Goal: Task Accomplishment & Management: Complete application form

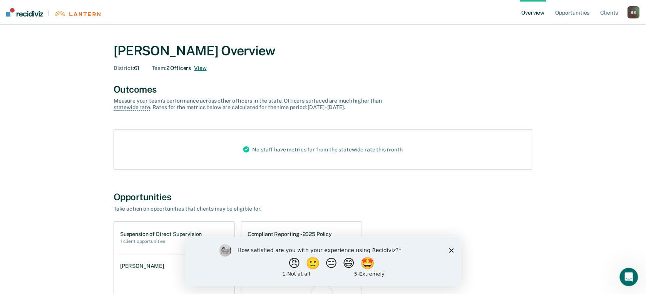
click at [206, 69] on button "View" at bounding box center [200, 68] width 12 height 7
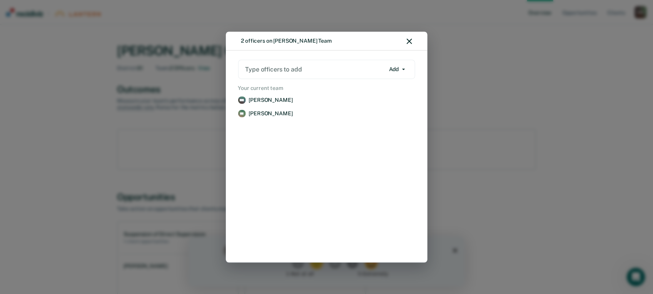
click at [303, 66] on div at bounding box center [315, 69] width 139 height 9
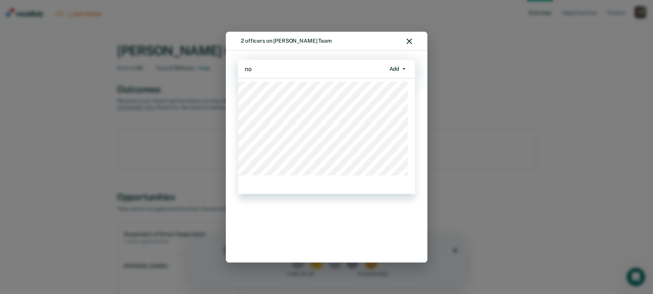
type input "[PERSON_NAME]"
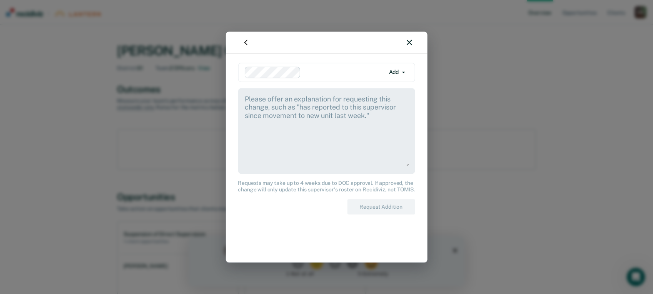
click at [383, 121] on textarea at bounding box center [326, 130] width 165 height 72
drag, startPoint x: 383, startPoint y: 121, endPoint x: 239, endPoint y: 89, distance: 147.4
click at [239, 89] on div at bounding box center [326, 131] width 177 height 86
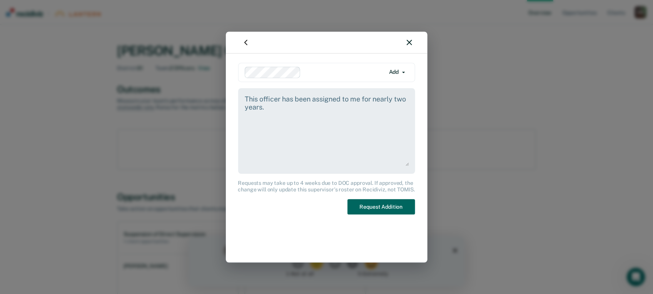
type textarea "This officer has been assigned to me for nearly two years."
click at [391, 207] on button "Request Addition" at bounding box center [381, 207] width 68 height 16
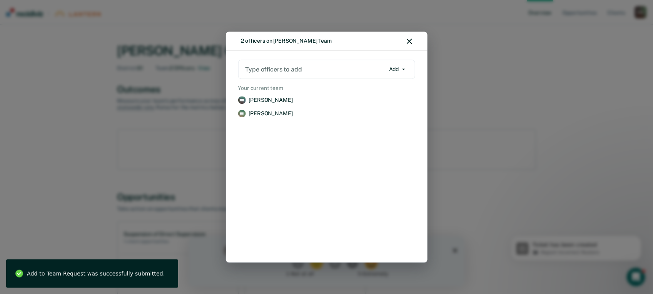
click at [413, 42] on div "2 officers on [PERSON_NAME] Team" at bounding box center [327, 41] width 202 height 19
click at [408, 42] on icon "button" at bounding box center [409, 40] width 5 height 5
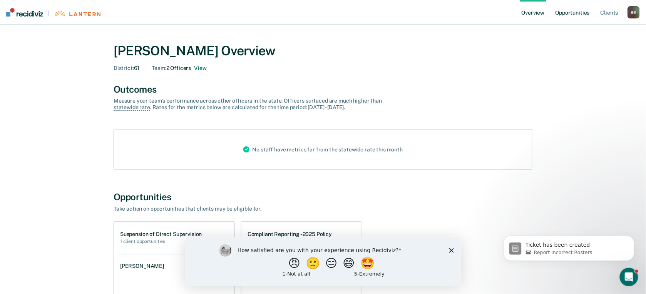
click at [573, 12] on link "Opportunities" at bounding box center [572, 12] width 37 height 25
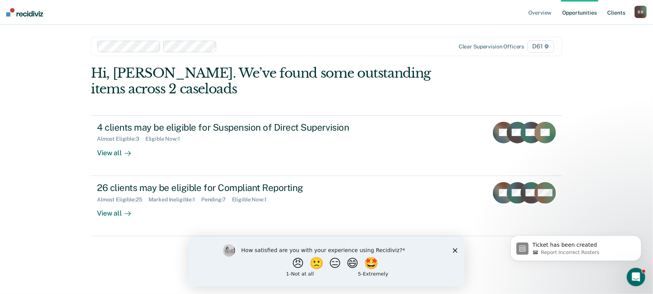
click at [615, 10] on link "Client s" at bounding box center [616, 12] width 21 height 25
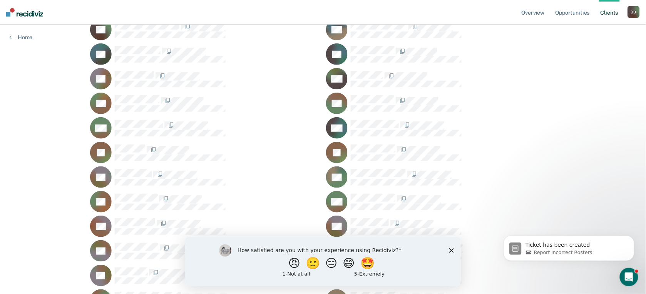
scroll to position [1155, 0]
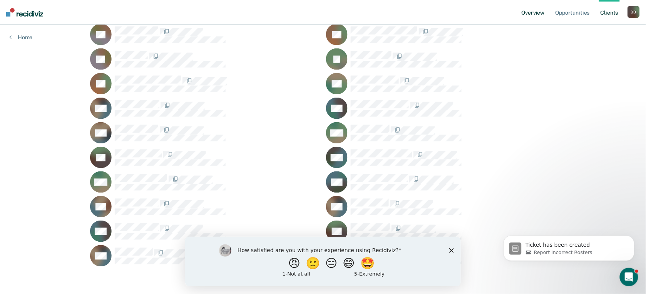
click at [532, 17] on link "Overview" at bounding box center [533, 12] width 26 height 25
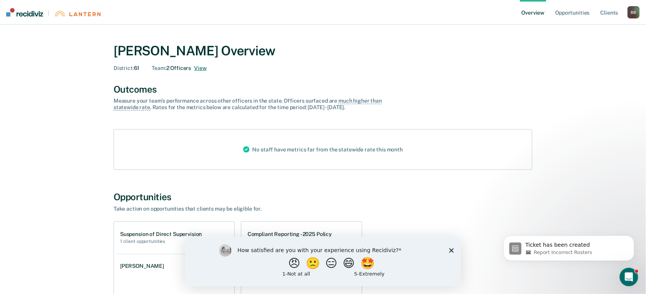
click at [206, 68] on button "View" at bounding box center [200, 68] width 12 height 7
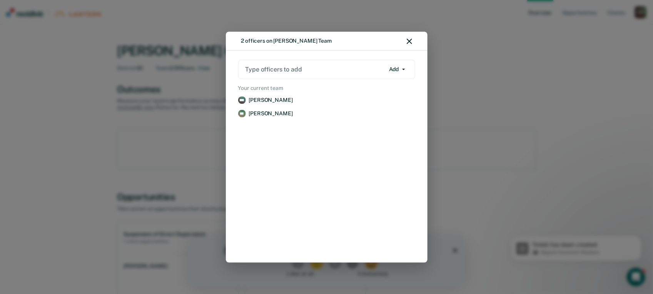
click at [408, 40] on icon "button" at bounding box center [409, 40] width 5 height 5
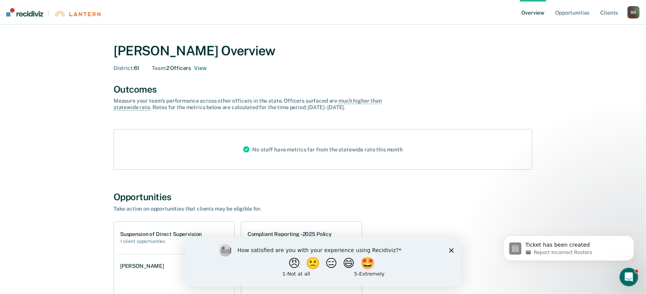
scroll to position [128, 0]
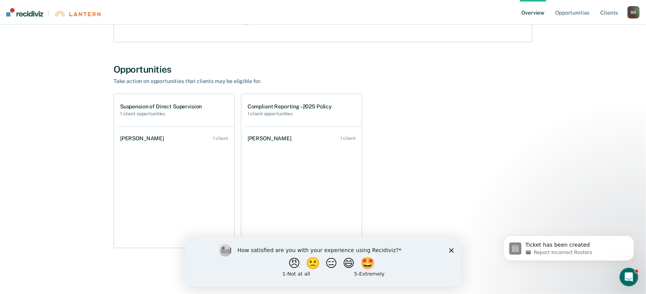
click at [449, 251] on icon "Close survey" at bounding box center [451, 250] width 5 height 5
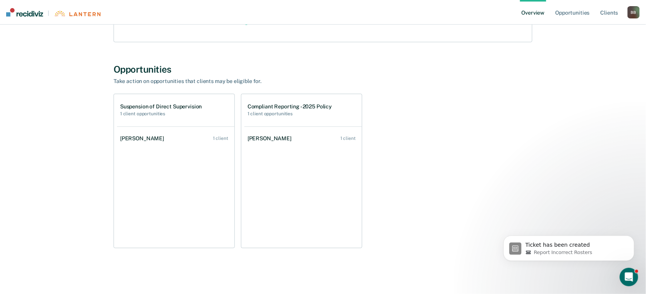
scroll to position [0, 0]
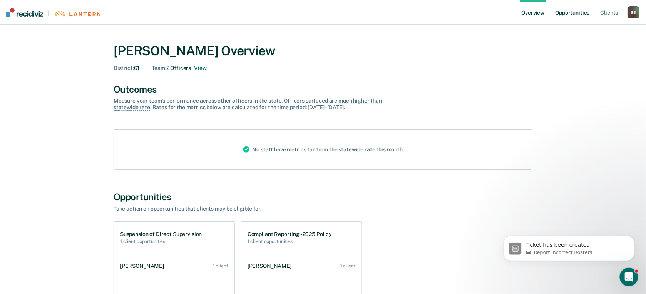
click at [570, 8] on link "Opportunities" at bounding box center [572, 12] width 37 height 25
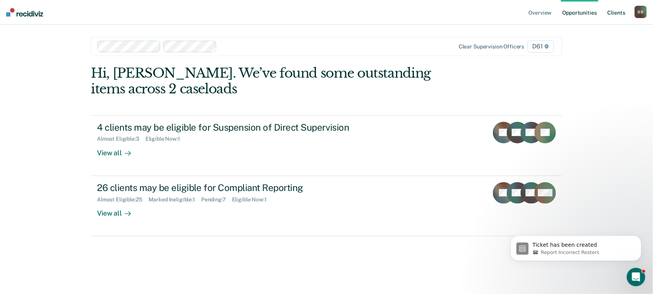
click at [615, 7] on link "Client s" at bounding box center [616, 12] width 21 height 25
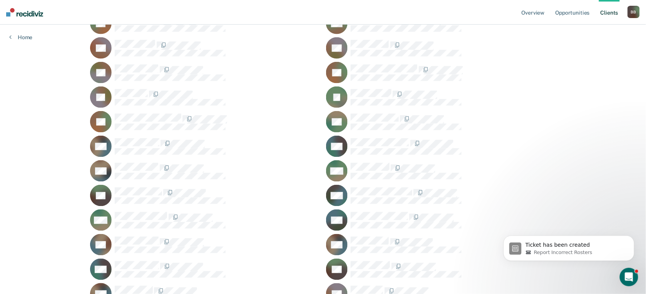
scroll to position [1155, 0]
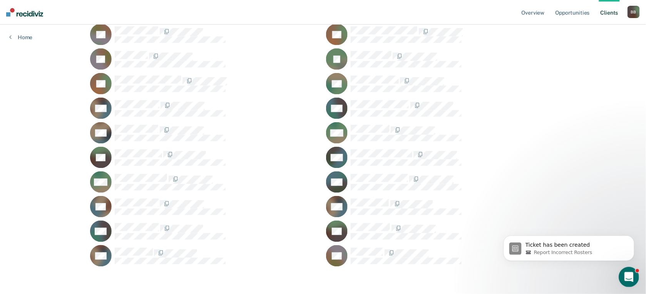
click at [634, 277] on div "Open Intercom Messenger" at bounding box center [627, 276] width 25 height 25
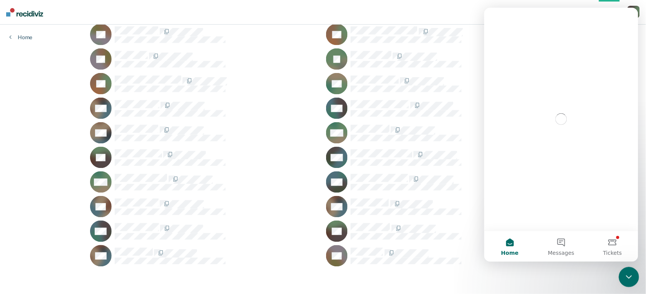
scroll to position [0, 0]
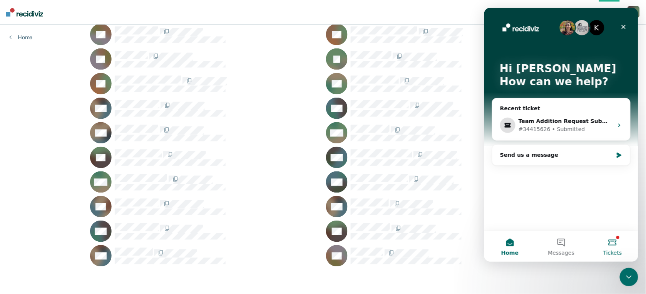
click at [615, 244] on button "Tickets" at bounding box center [611, 246] width 51 height 31
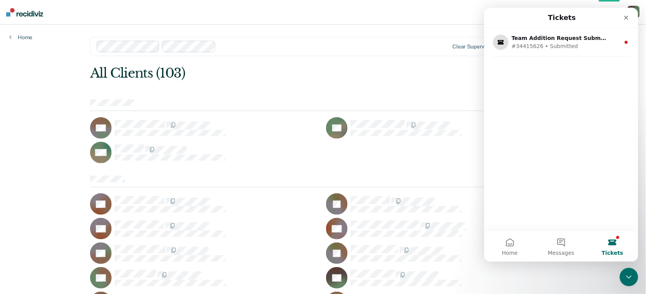
click at [22, 32] on div "Home" at bounding box center [21, 33] width 42 height 16
click at [16, 36] on link "Home" at bounding box center [20, 37] width 23 height 7
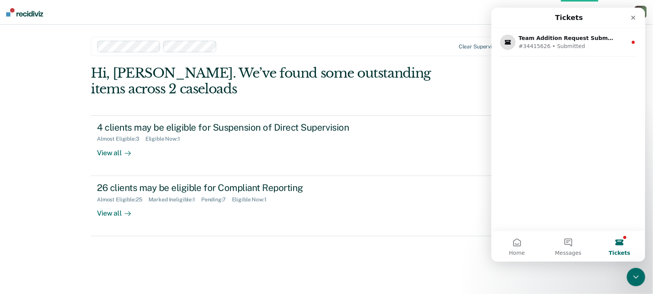
click at [642, 18] on nav "Tickets" at bounding box center [568, 18] width 154 height 20
click at [632, 15] on icon "Close" at bounding box center [633, 18] width 6 height 6
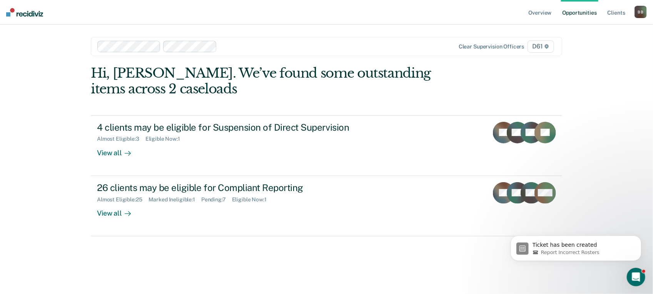
click at [247, 41] on div at bounding box center [257, 47] width 321 height 12
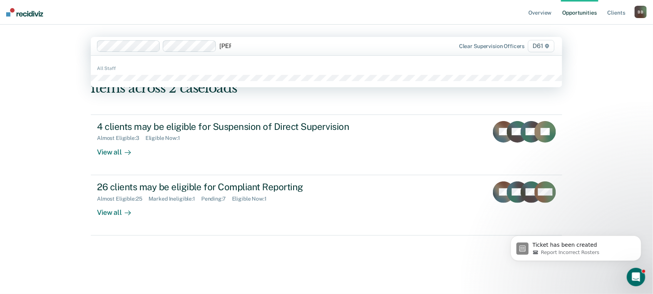
type input "no"
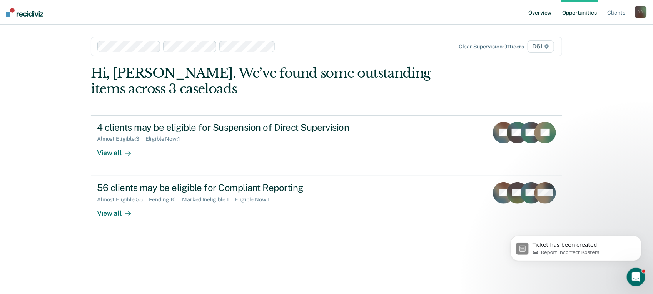
click at [542, 17] on link "Overview" at bounding box center [540, 12] width 26 height 25
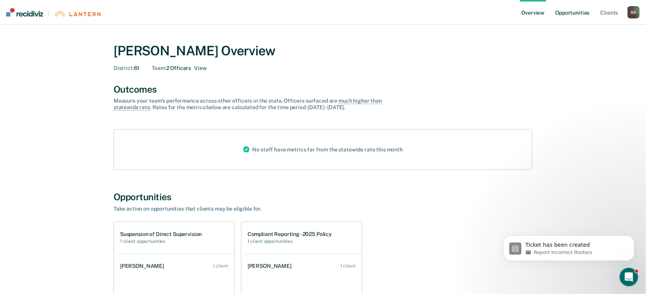
click at [573, 14] on link "Opportunities" at bounding box center [572, 12] width 37 height 25
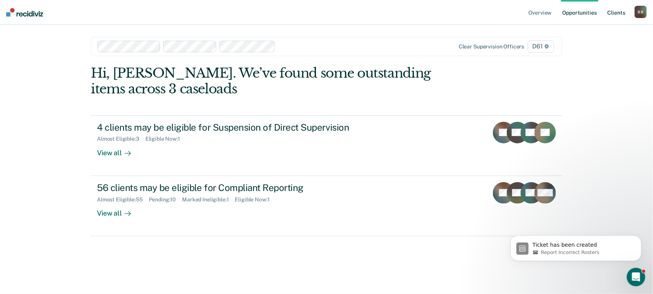
click at [616, 12] on link "Client s" at bounding box center [616, 12] width 21 height 25
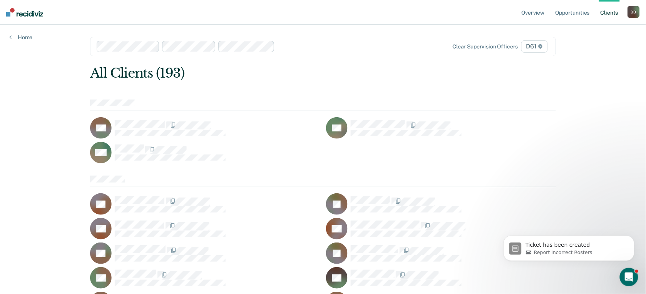
click at [636, 10] on div "B B" at bounding box center [633, 12] width 12 height 12
click at [577, 40] on link "How it works" at bounding box center [602, 41] width 62 height 7
click at [561, 10] on link "Opportunities" at bounding box center [572, 12] width 37 height 25
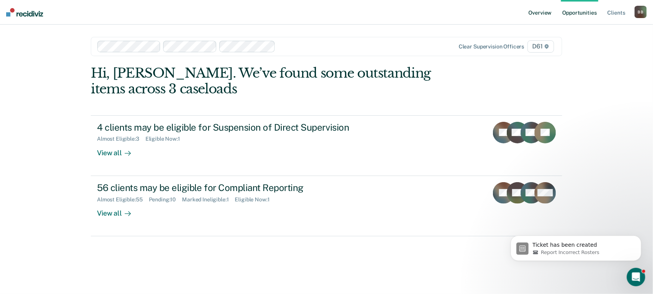
click at [551, 11] on link "Overview" at bounding box center [540, 12] width 26 height 25
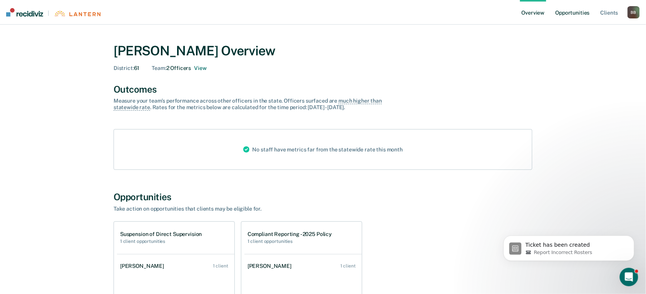
click at [579, 16] on link "Opportunities" at bounding box center [572, 12] width 37 height 25
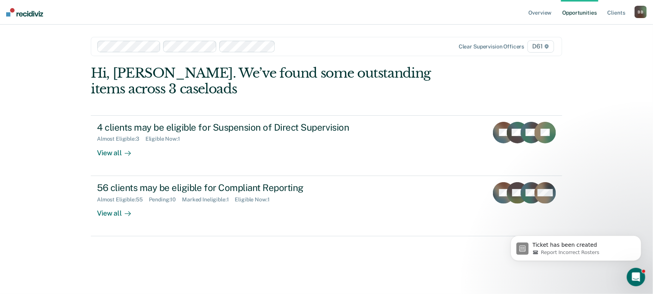
click at [286, 45] on div at bounding box center [348, 46] width 139 height 9
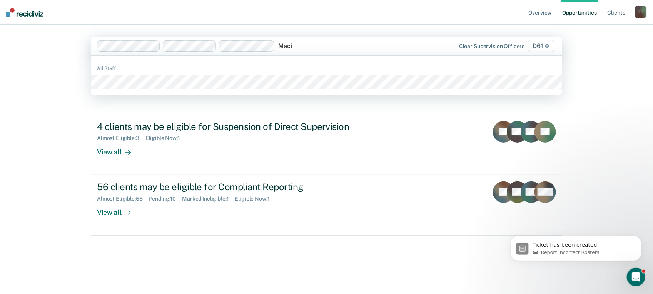
type input "Maci"
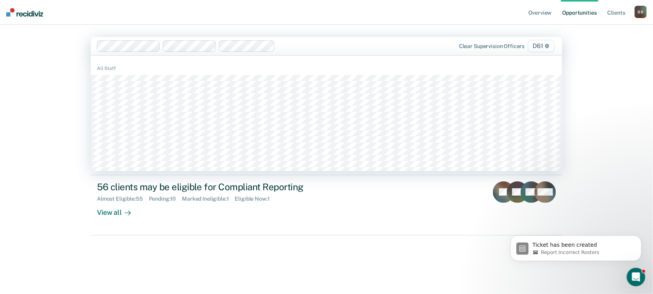
click at [296, 45] on div at bounding box center [347, 46] width 139 height 9
type input "mac"
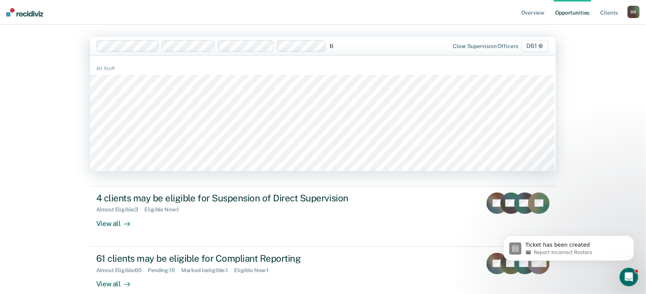
type input "[PERSON_NAME]"
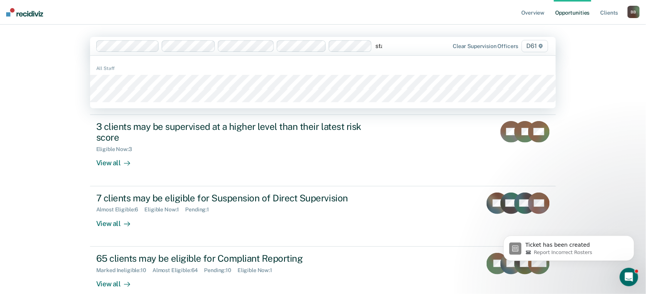
type input "stac"
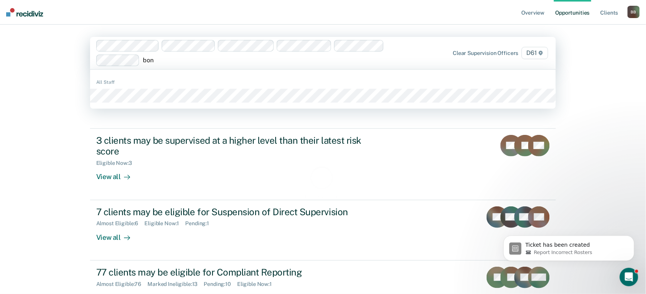
type input "[GEOGRAPHIC_DATA]"
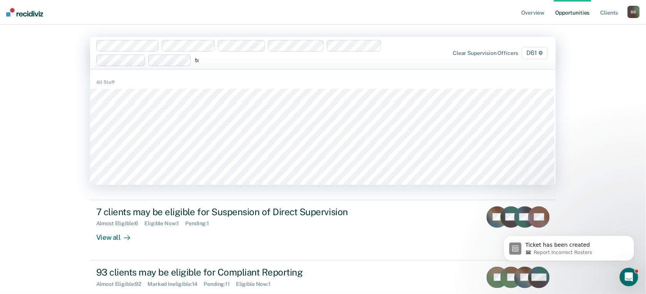
type input "ter"
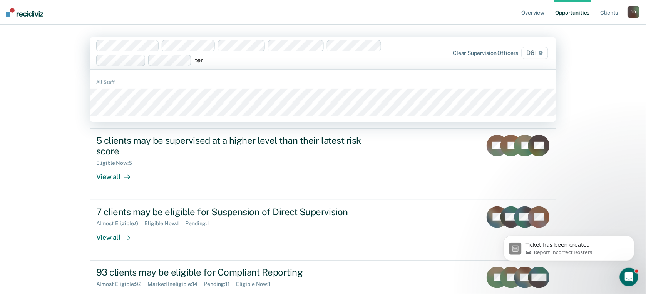
click at [153, 84] on div "All Staff" at bounding box center [323, 82] width 466 height 7
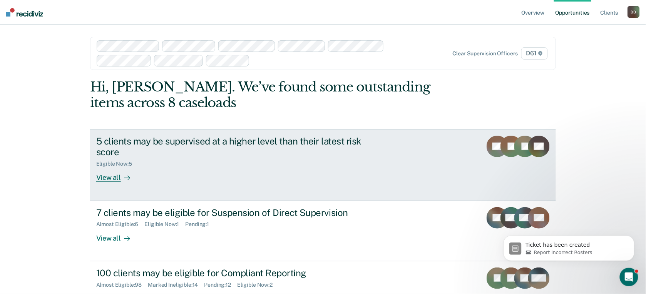
click at [117, 176] on div "View all" at bounding box center [117, 174] width 43 height 15
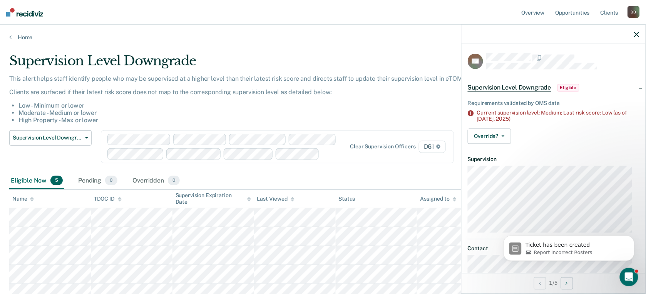
click at [637, 32] on icon "button" at bounding box center [636, 34] width 5 height 5
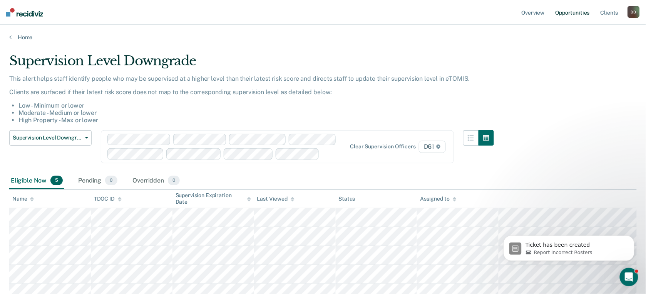
click at [576, 10] on link "Opportunities" at bounding box center [572, 12] width 37 height 25
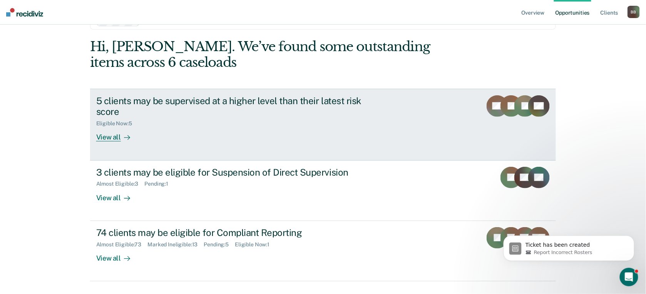
scroll to position [58, 0]
